Goal: Find specific page/section: Find specific page/section

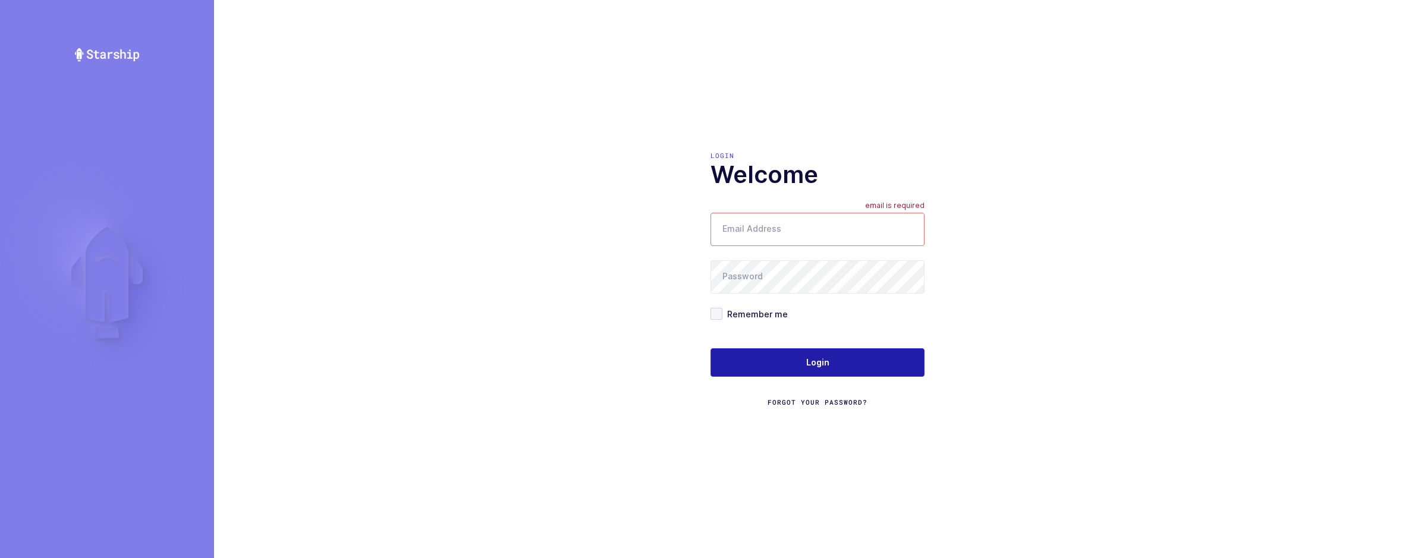
type input "[EMAIL_ADDRESS][DOMAIN_NAME]"
click at [805, 367] on button "Login" at bounding box center [818, 363] width 214 height 29
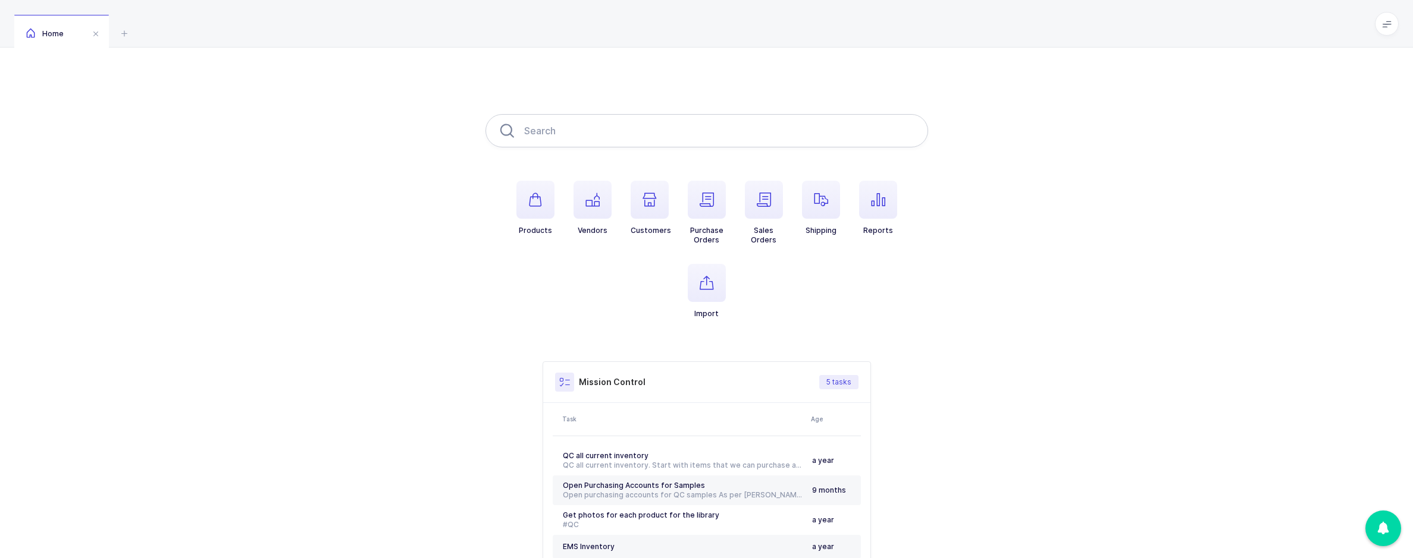
click at [703, 131] on input "text" at bounding box center [706, 130] width 442 height 33
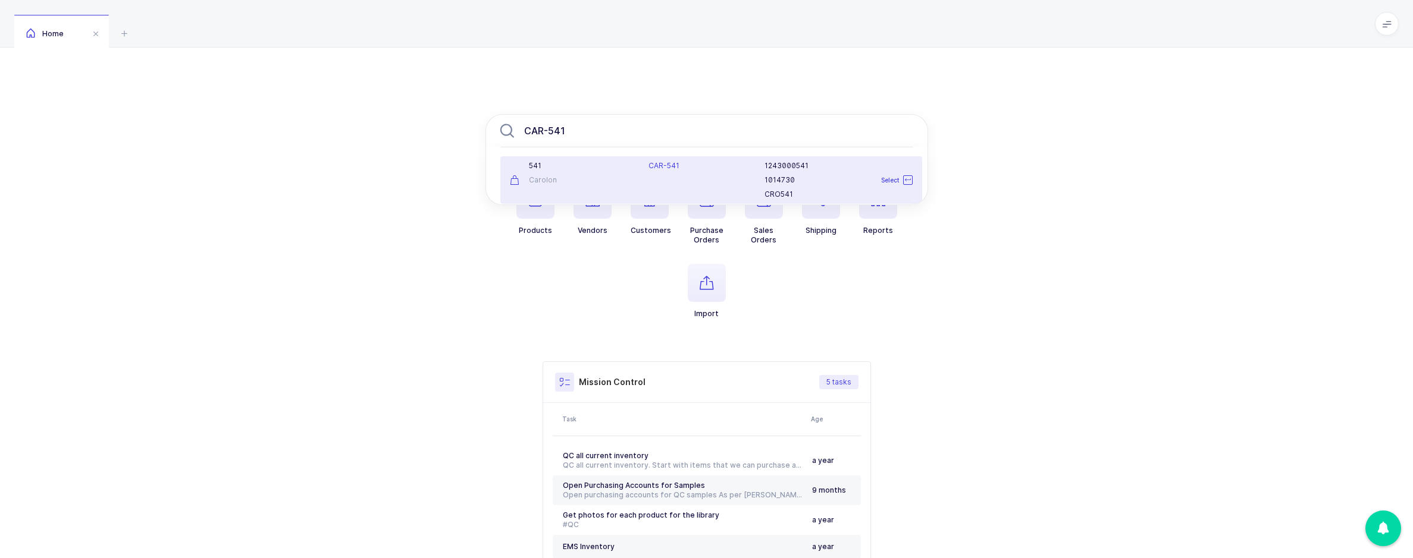
type input "CAR-541"
click at [616, 170] on div "541" at bounding box center [572, 166] width 125 height 10
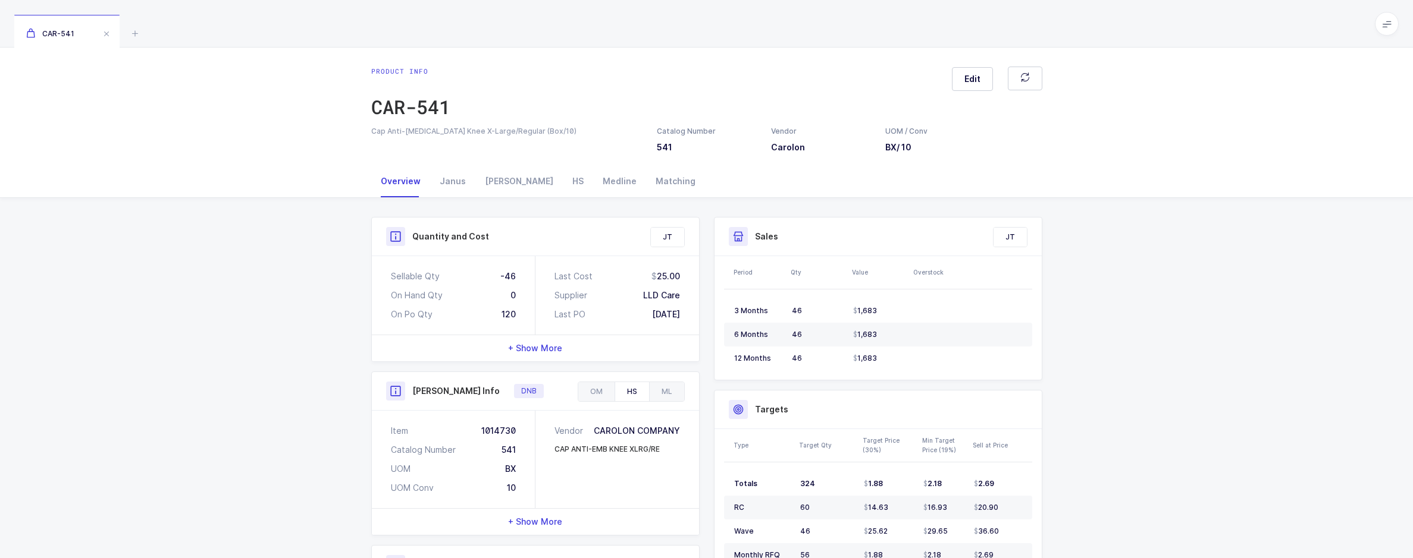
click at [541, 131] on div "Cap Anti-Embolism Knee X-Large/Regular (Box/10)" at bounding box center [506, 131] width 271 height 11
drag, startPoint x: 454, startPoint y: 131, endPoint x: 372, endPoint y: 129, distance: 82.7
click at [372, 129] on div "Cap Anti-Embolism Knee X-Large/Regular (Box/10)" at bounding box center [506, 131] width 271 height 11
copy div "Cap Anti-Embolism Knee"
